Goal: Find specific page/section: Find specific page/section

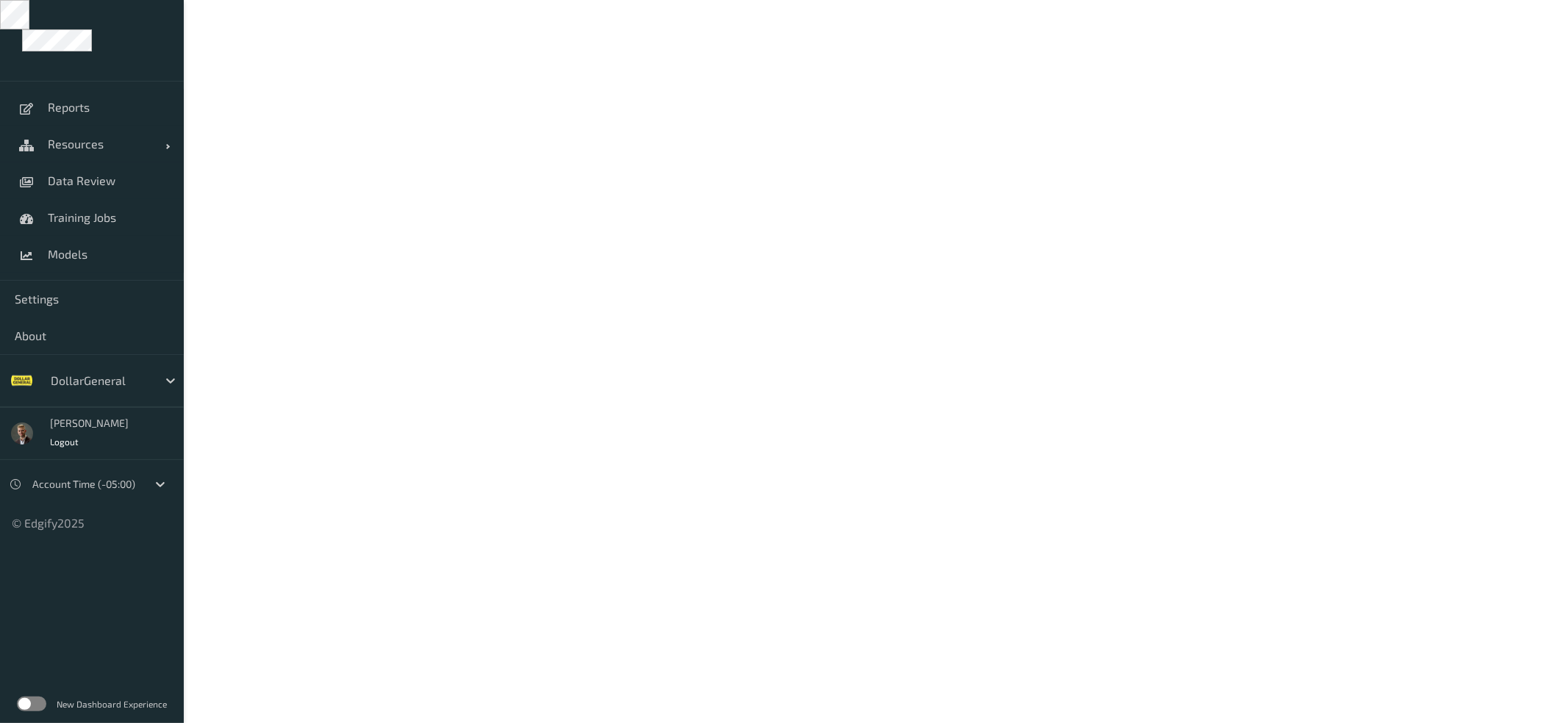
click at [120, 384] on div at bounding box center [100, 380] width 100 height 17
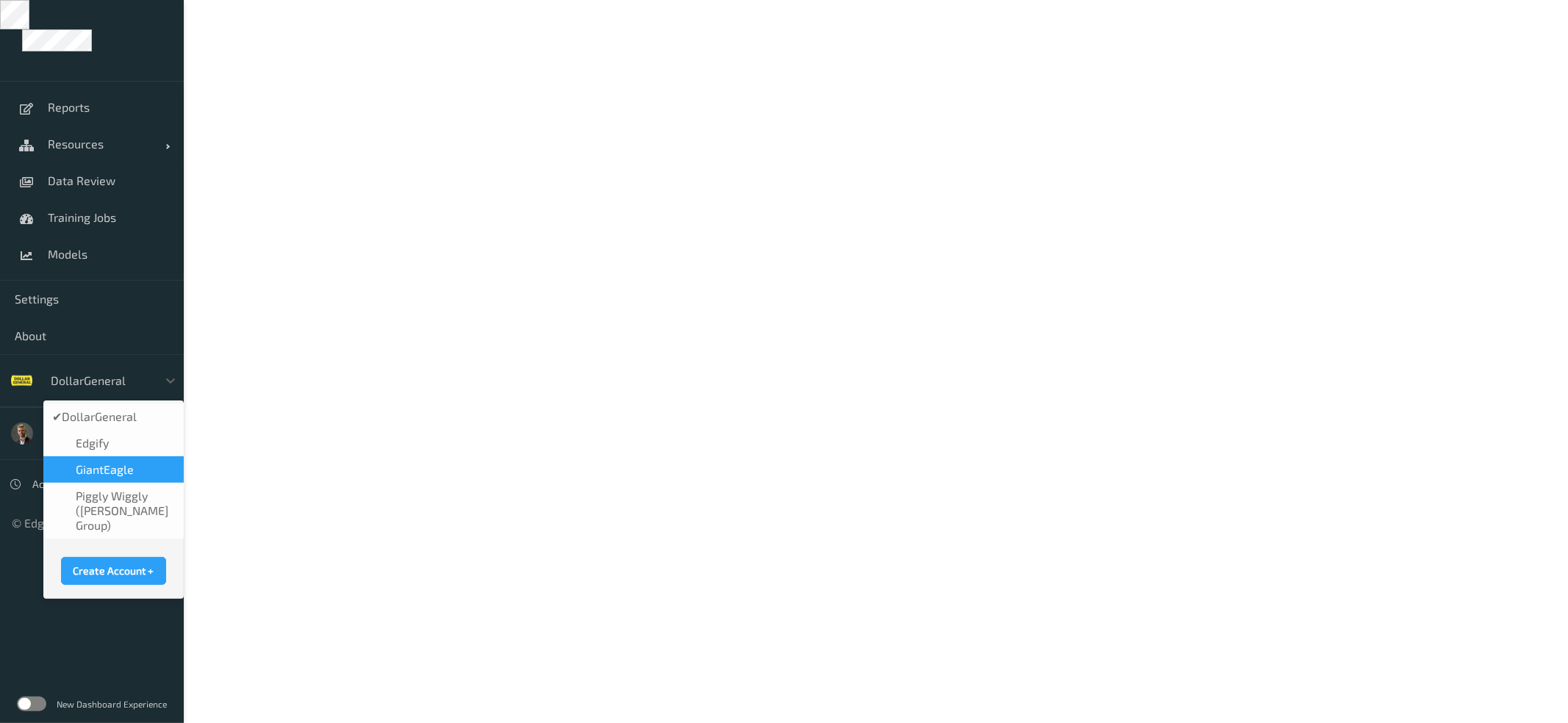
click at [113, 467] on span "GiantEagle" at bounding box center [104, 469] width 58 height 14
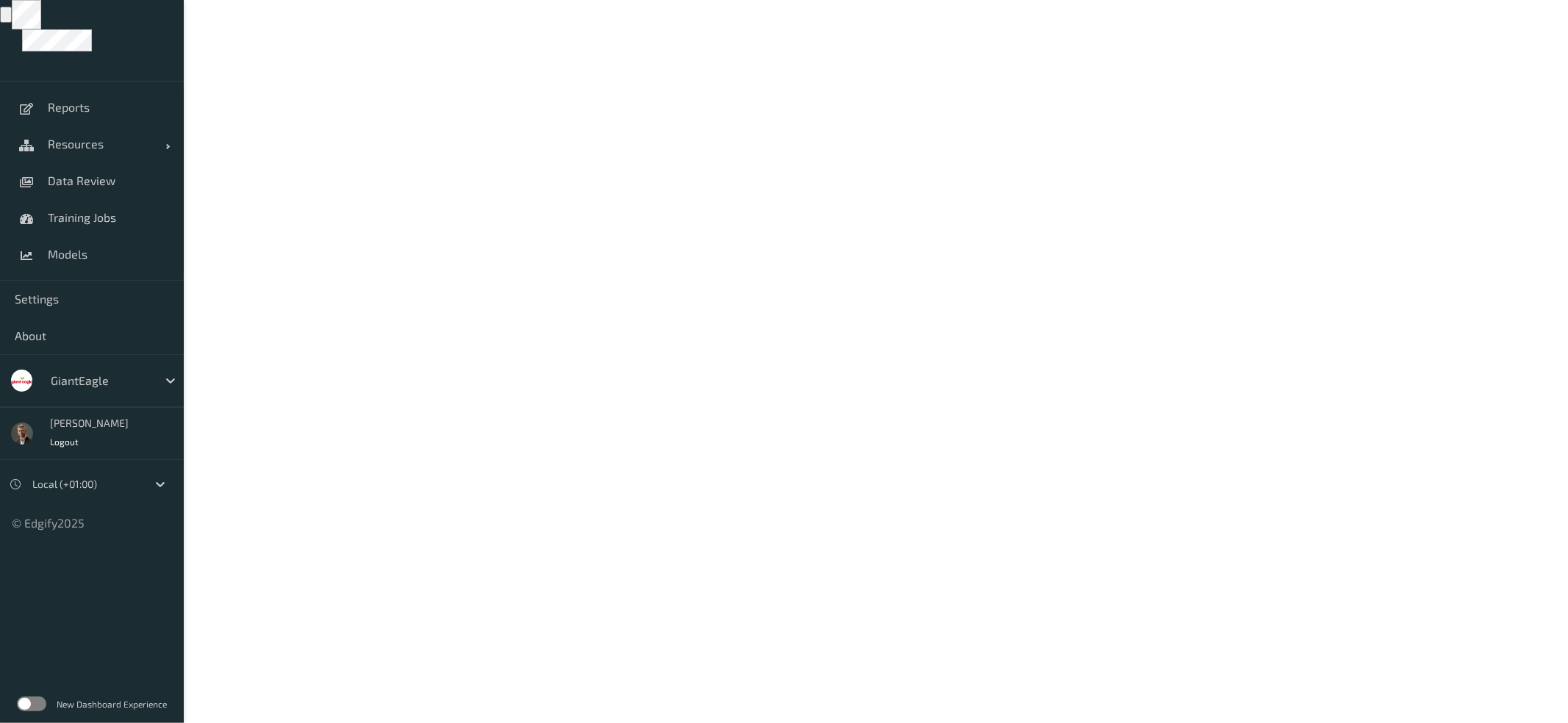
click at [32, 704] on label at bounding box center [31, 703] width 29 height 14
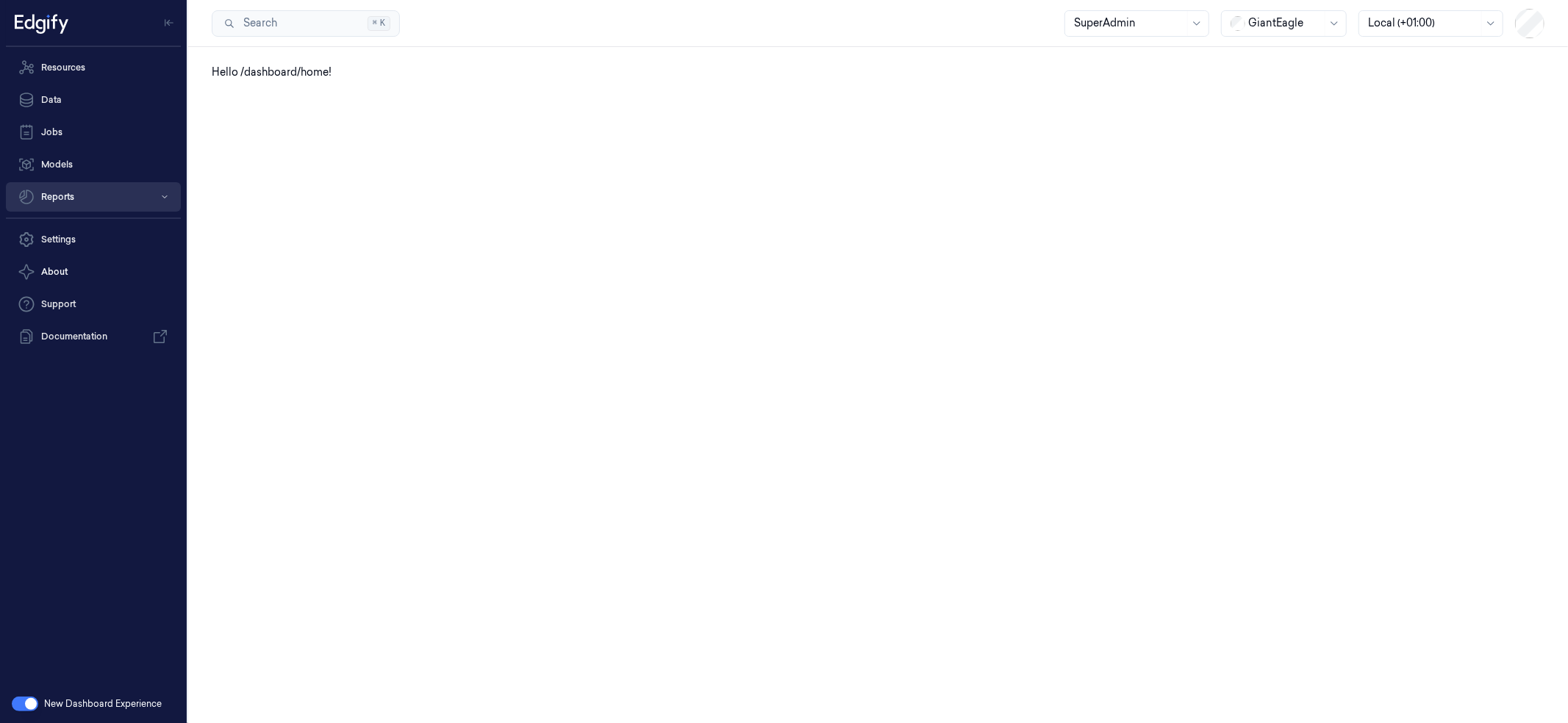
click at [65, 202] on button "Reports" at bounding box center [94, 197] width 175 height 29
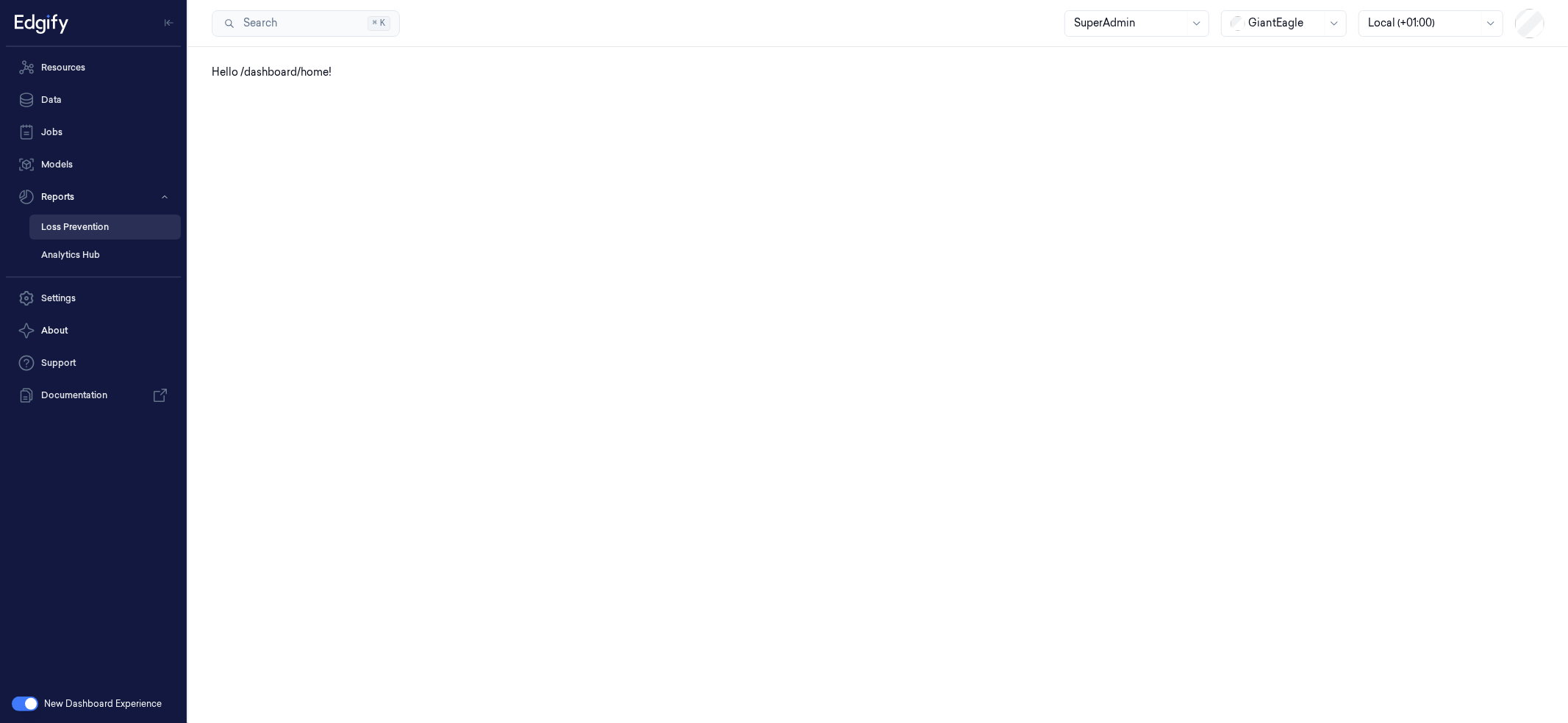
click at [97, 226] on link "Loss Prevention" at bounding box center [105, 227] width 152 height 25
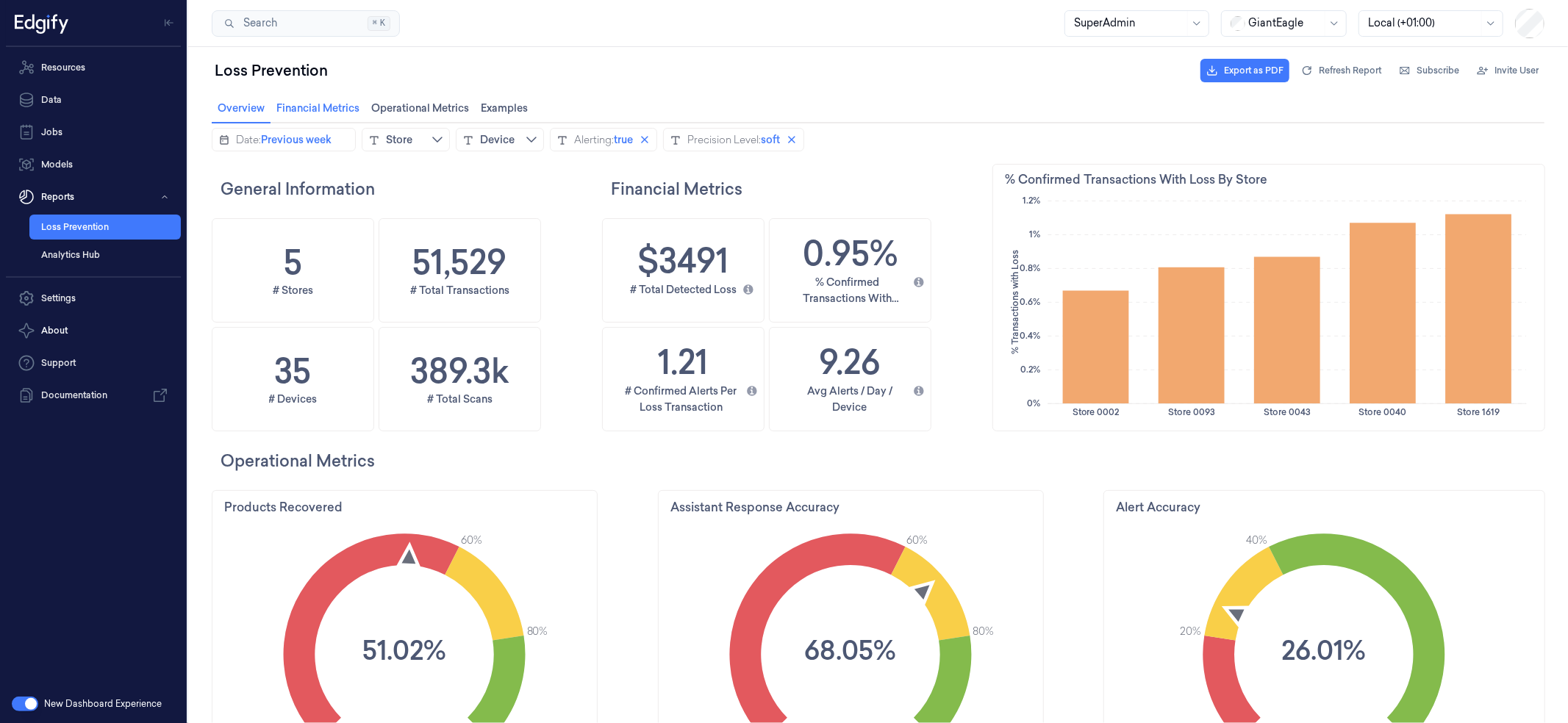
click at [303, 96] on div "Financial Metrics Financial Metrics" at bounding box center [318, 108] width 95 height 29
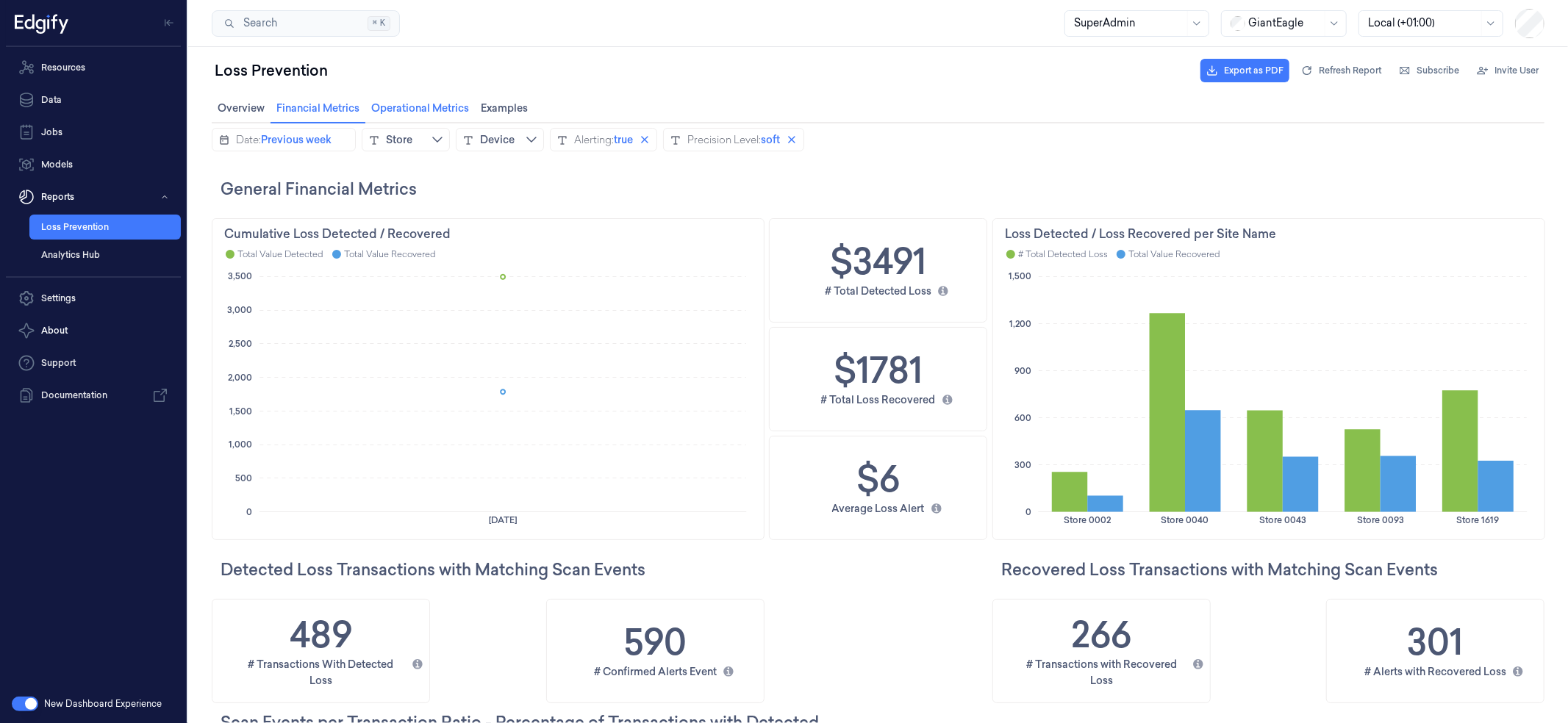
click at [421, 107] on span "Operational Metrics Operational Metrics" at bounding box center [419, 107] width 106 height 19
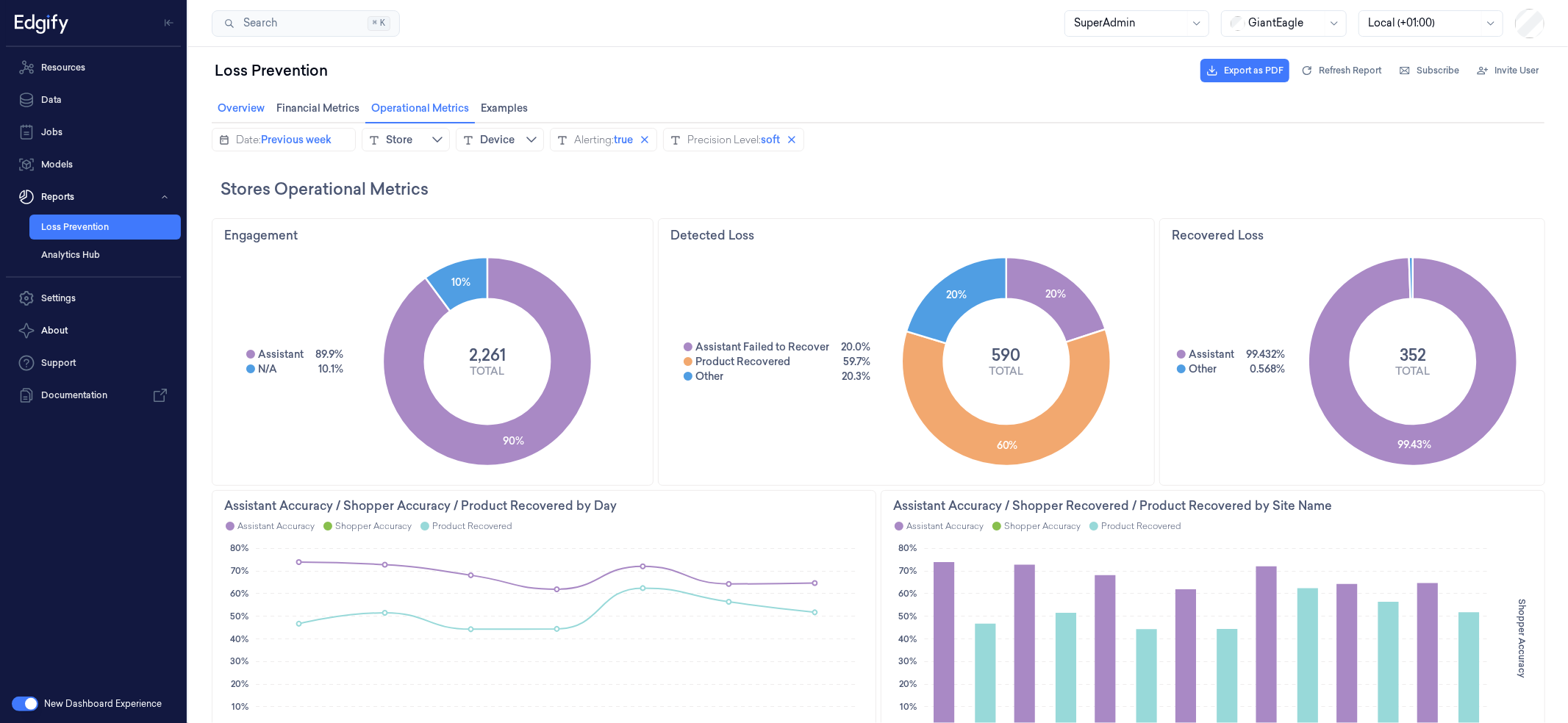
click at [238, 105] on span "Overview Overview" at bounding box center [241, 107] width 56 height 19
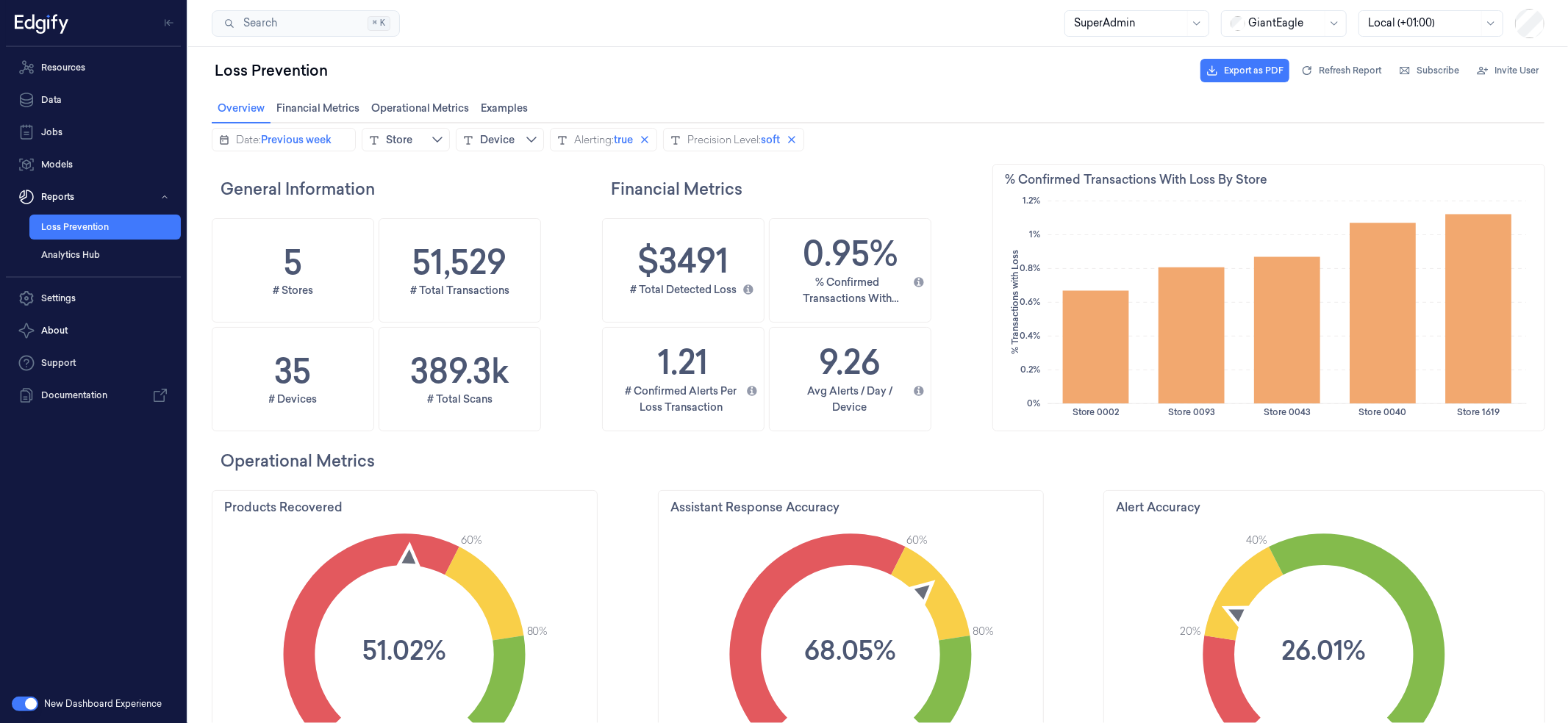
click at [39, 29] on icon at bounding box center [41, 23] width 54 height 22
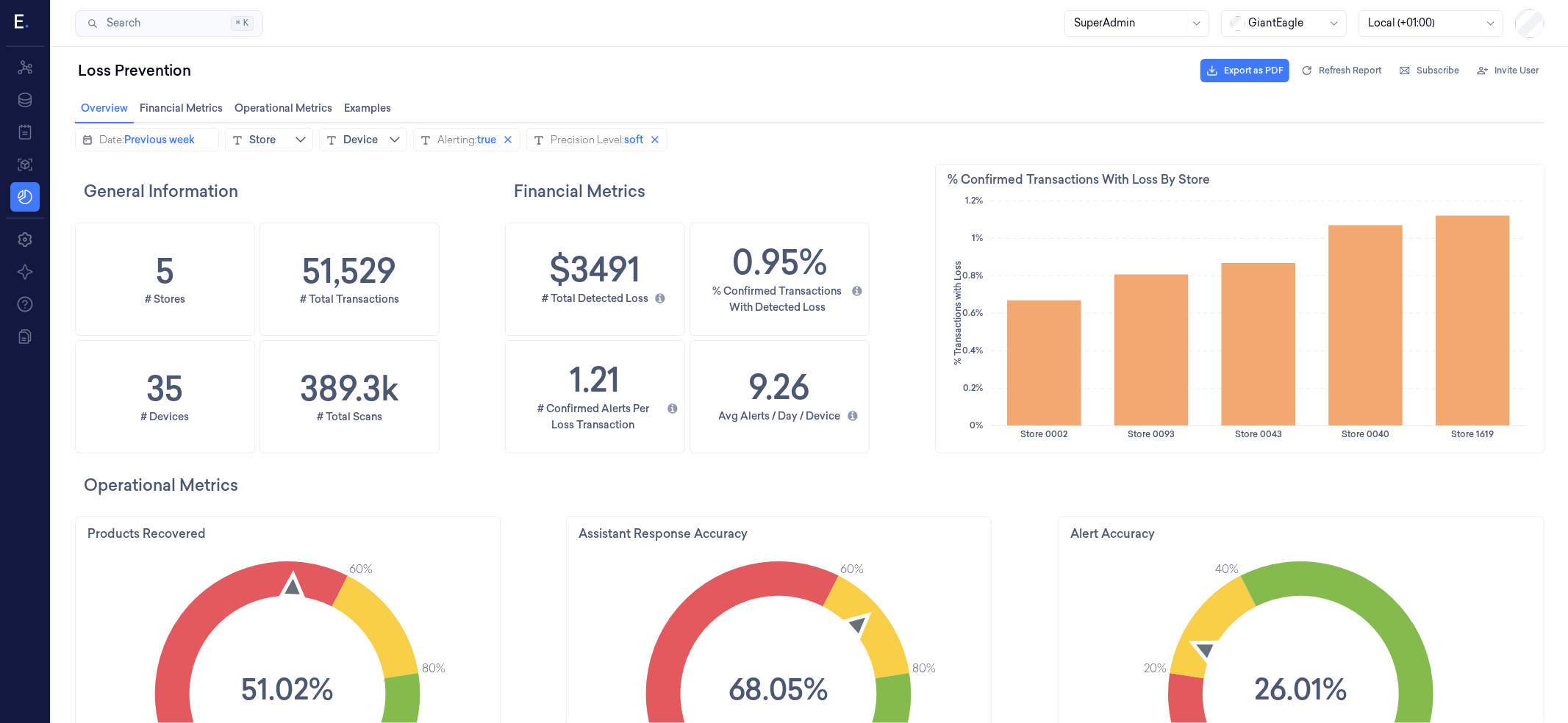
scroll to position [472, 643]
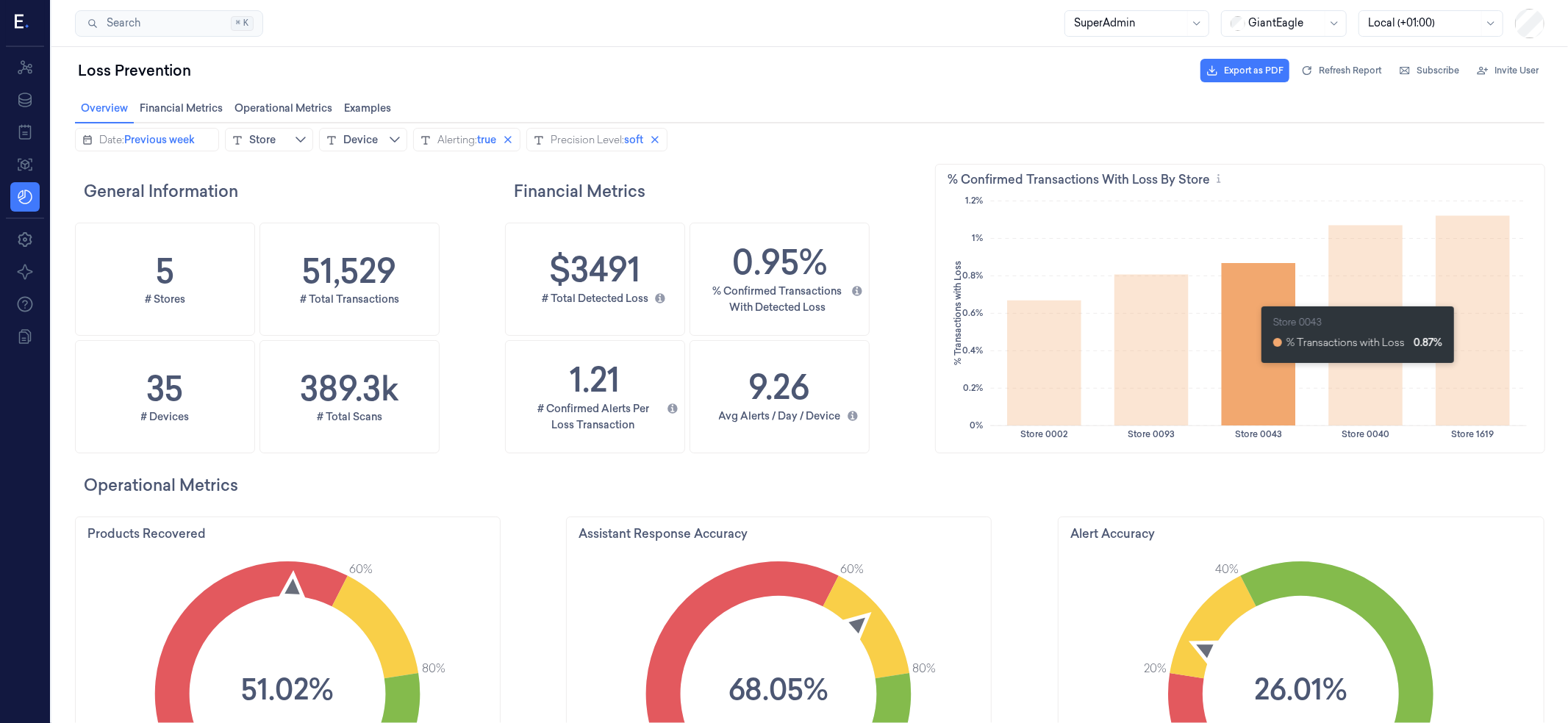
click at [1253, 369] on icon at bounding box center [1258, 343] width 74 height 162
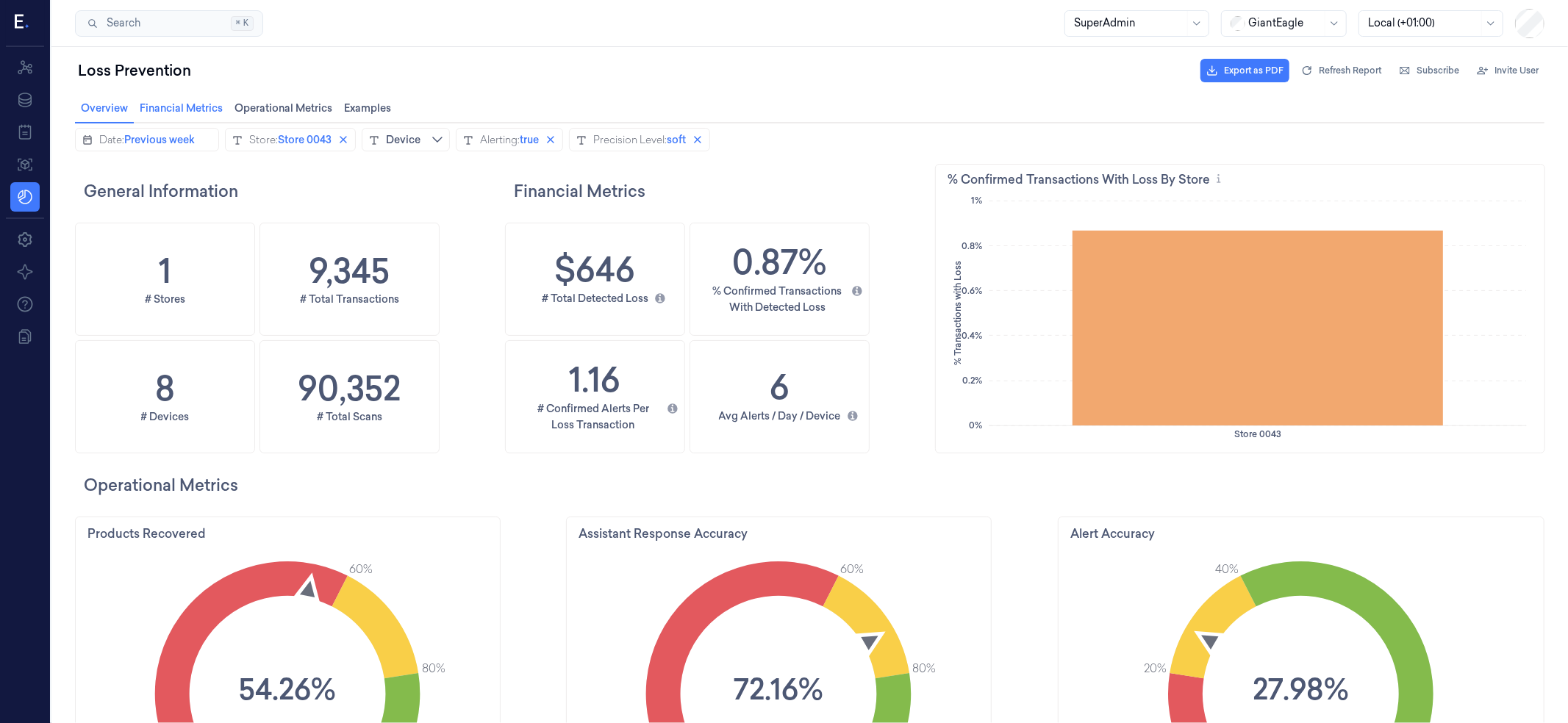
click at [175, 107] on span "Financial Metrics Financial Metrics" at bounding box center [180, 107] width 92 height 19
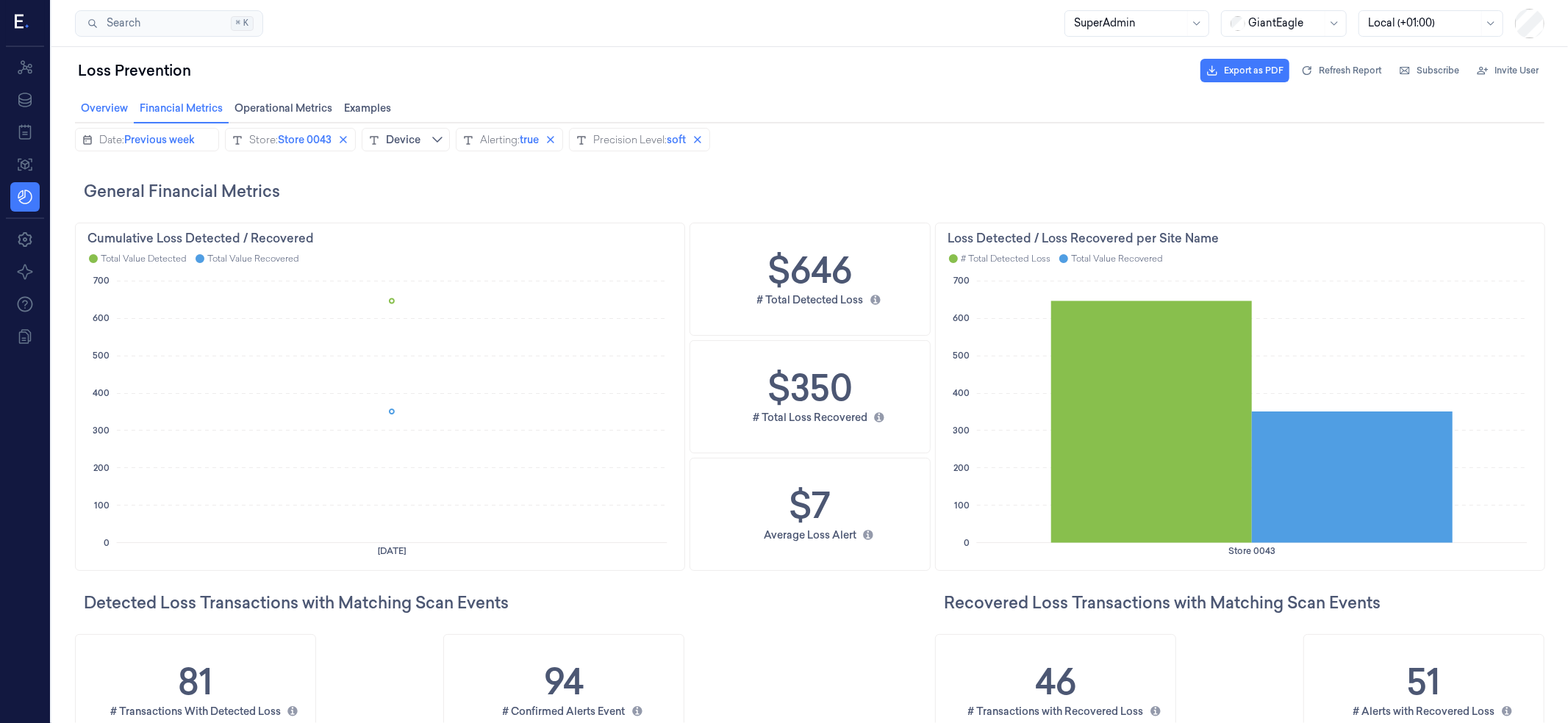
click at [102, 106] on span "Overview Overview" at bounding box center [103, 107] width 56 height 19
